Goal: Transaction & Acquisition: Purchase product/service

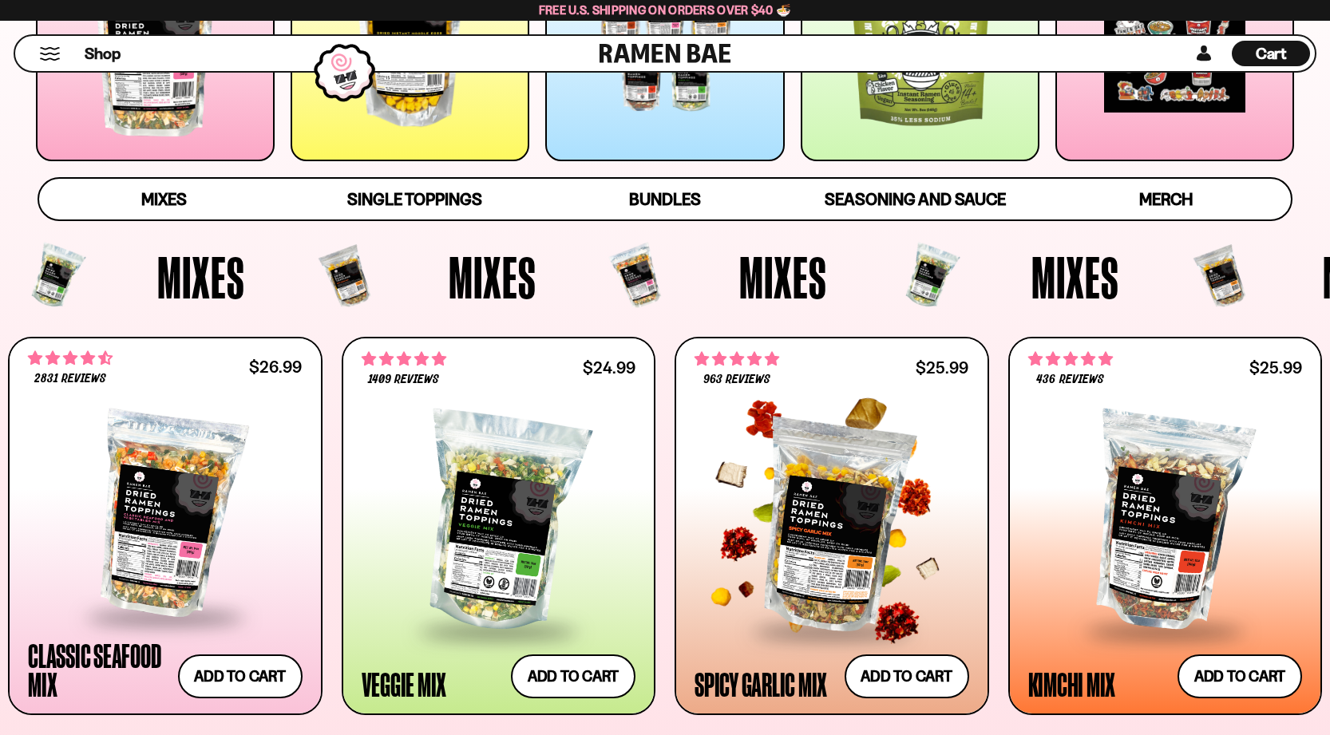
scroll to position [401, 0]
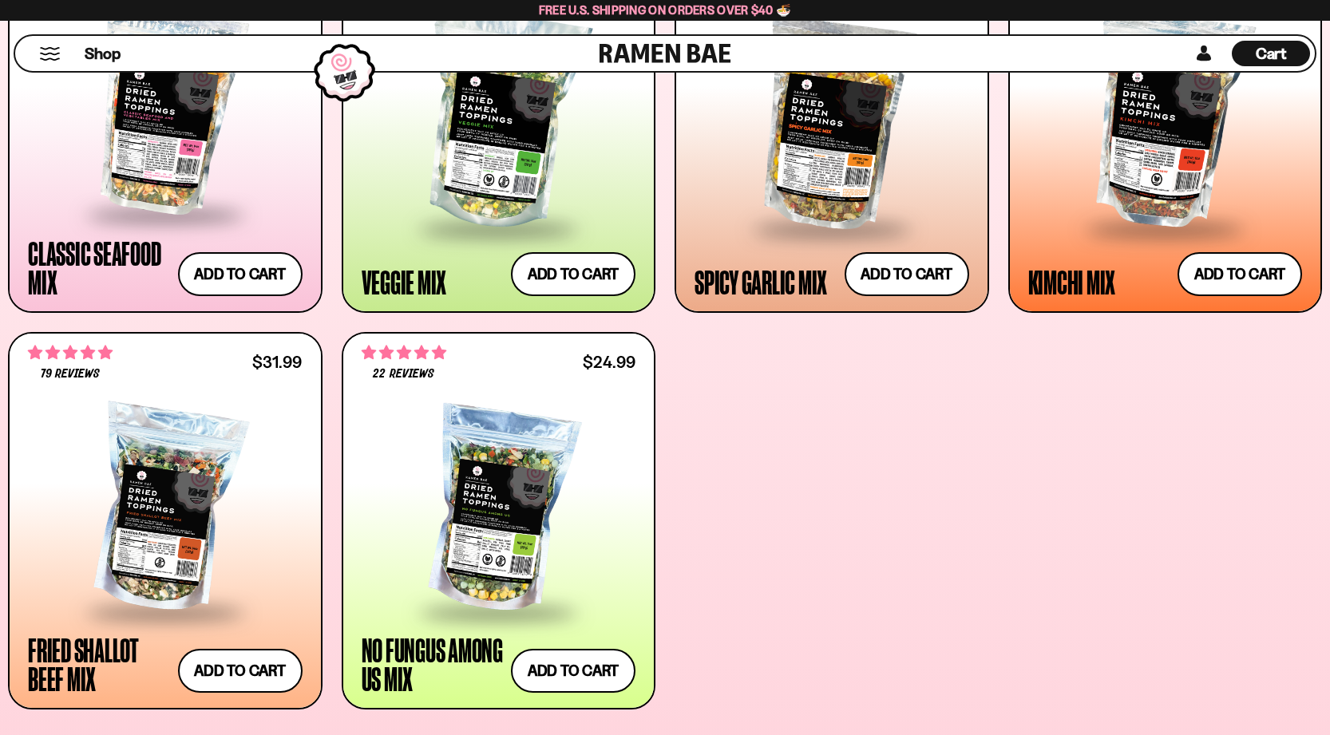
scroll to position [1073, 0]
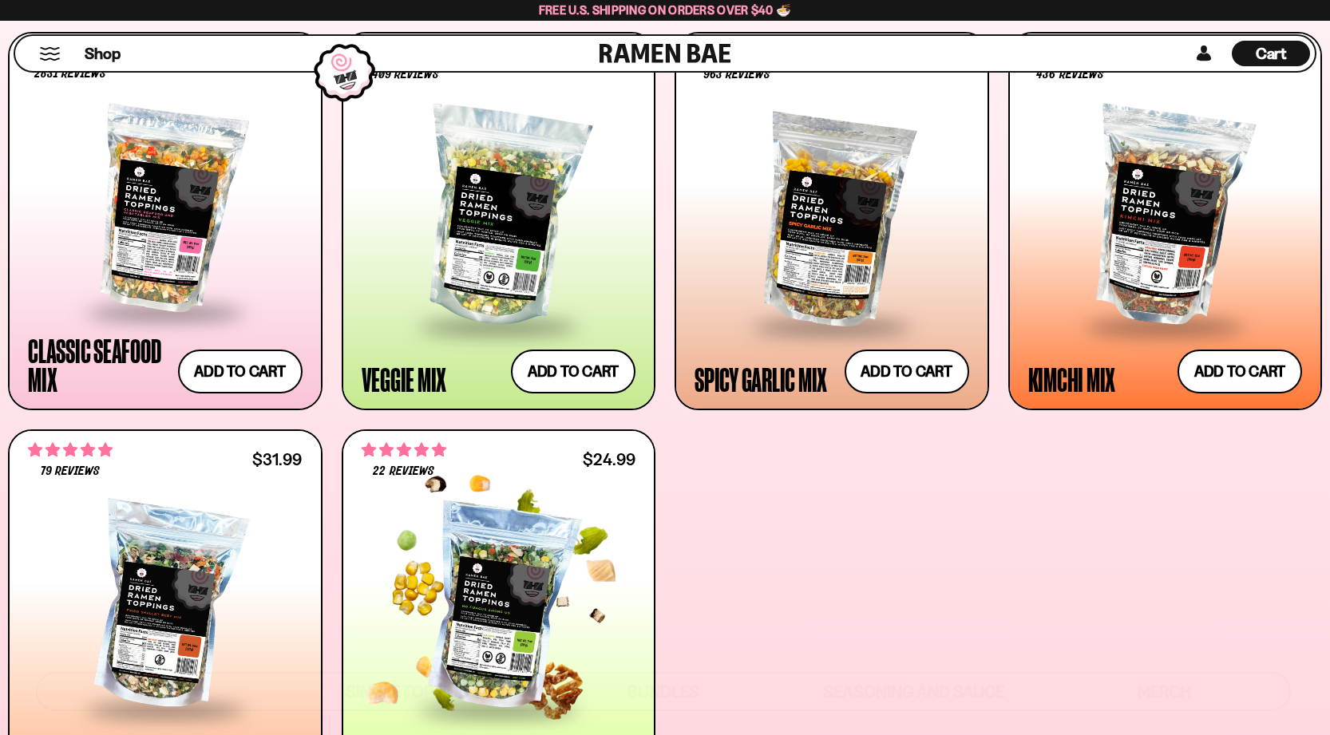
scroll to position [714, 0]
